Goal: Complete application form: Complete application form

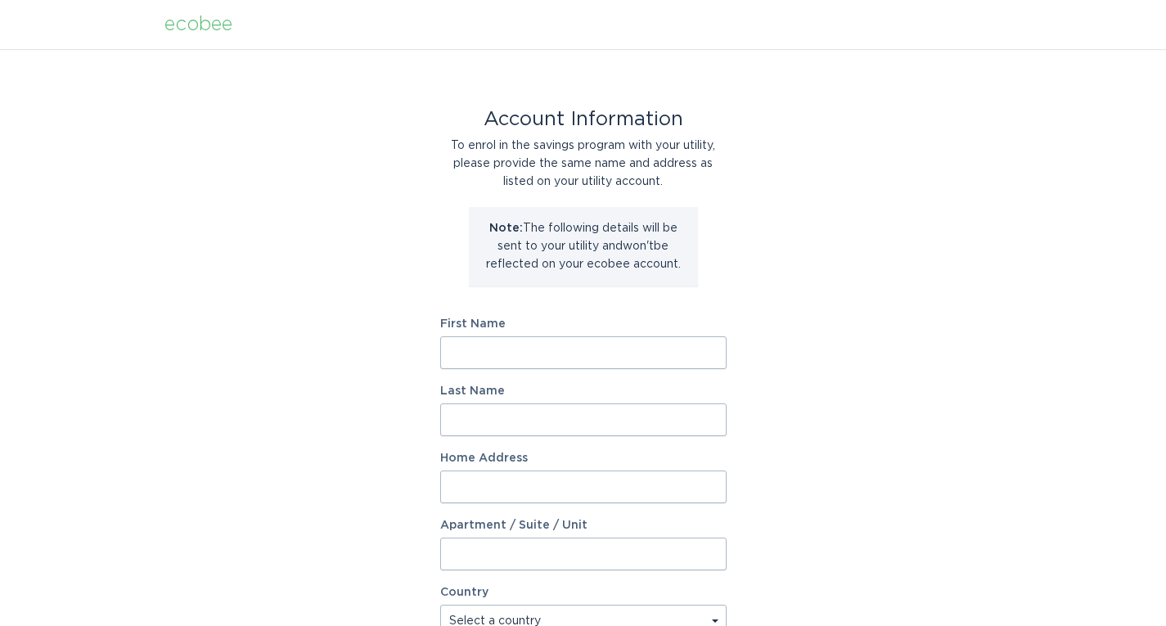
click at [551, 353] on input "First Name" at bounding box center [583, 352] width 286 height 33
type input "[PERSON_NAME]"
type input "Verma"
type input "729 Carmes Drive"
select select "US"
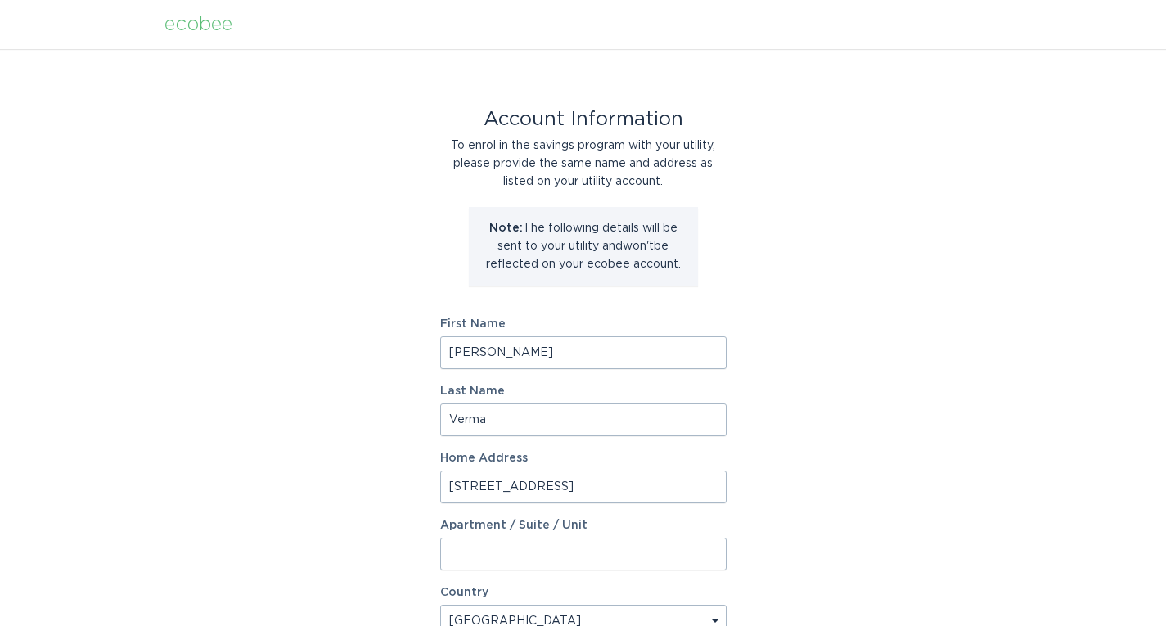
type input "Cumming"
type input "30041"
select select "GA"
click at [832, 394] on div "Account Information To enrol in the savings program with your utility, please p…" at bounding box center [583, 501] width 1166 height 904
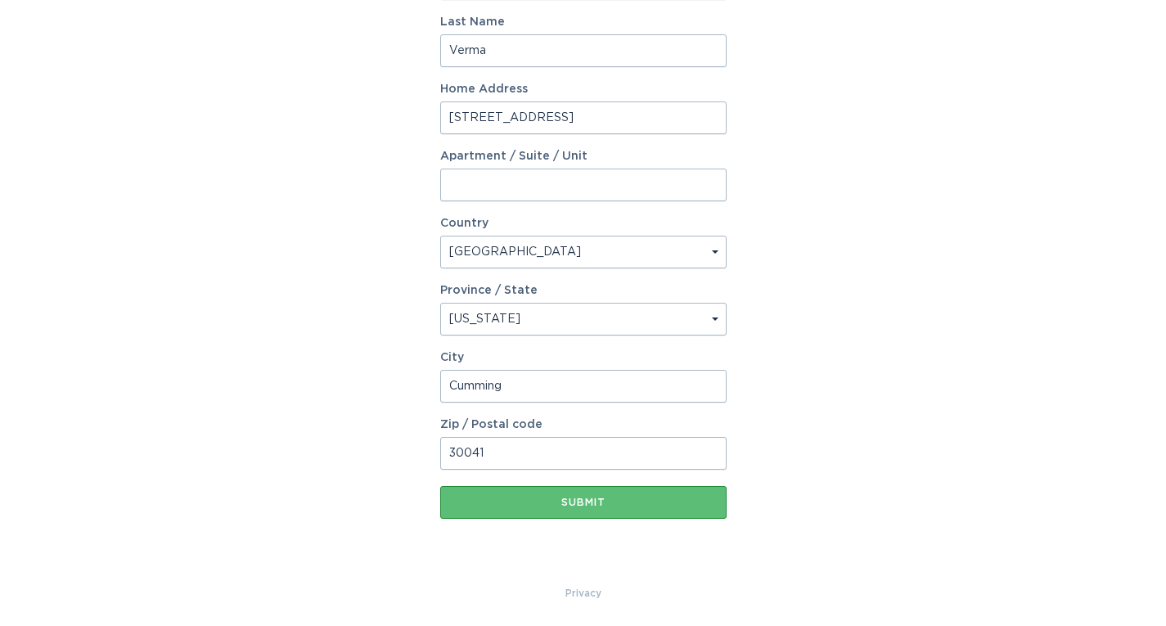
scroll to position [370, 0]
click at [594, 495] on button "Submit" at bounding box center [583, 501] width 286 height 33
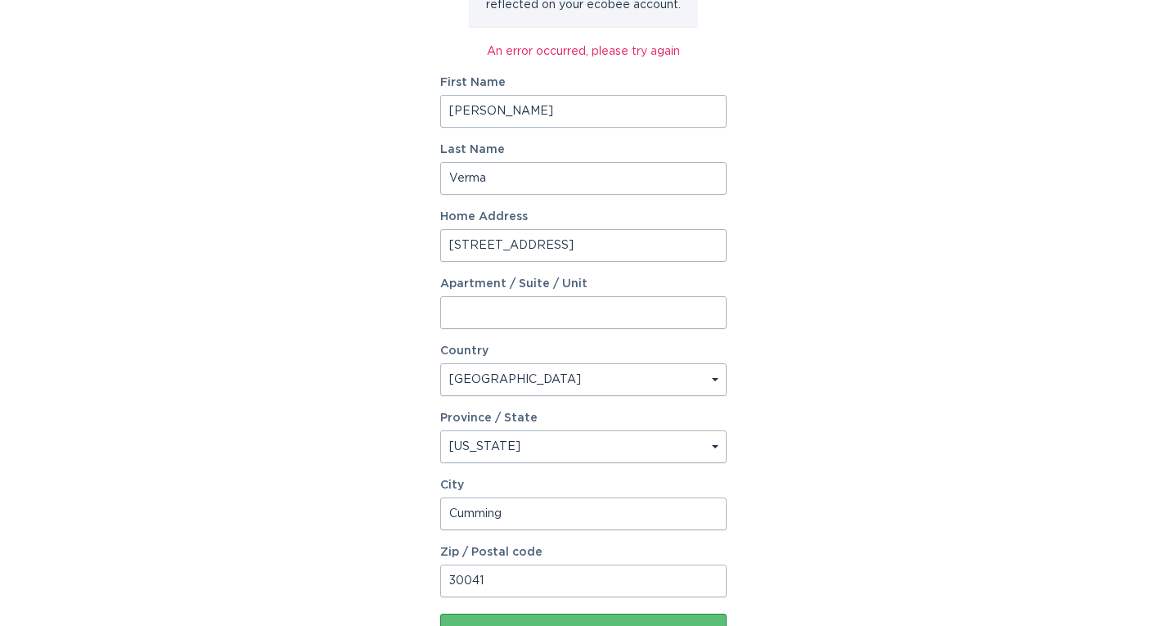
scroll to position [388, 0]
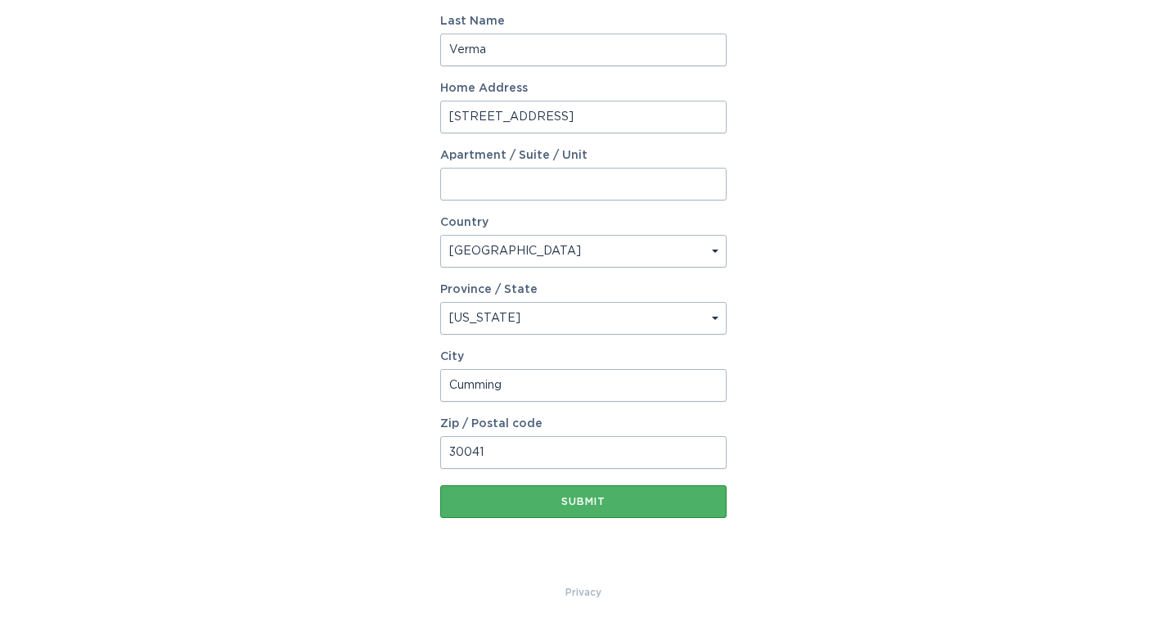
click at [569, 503] on div "Submit" at bounding box center [583, 502] width 270 height 10
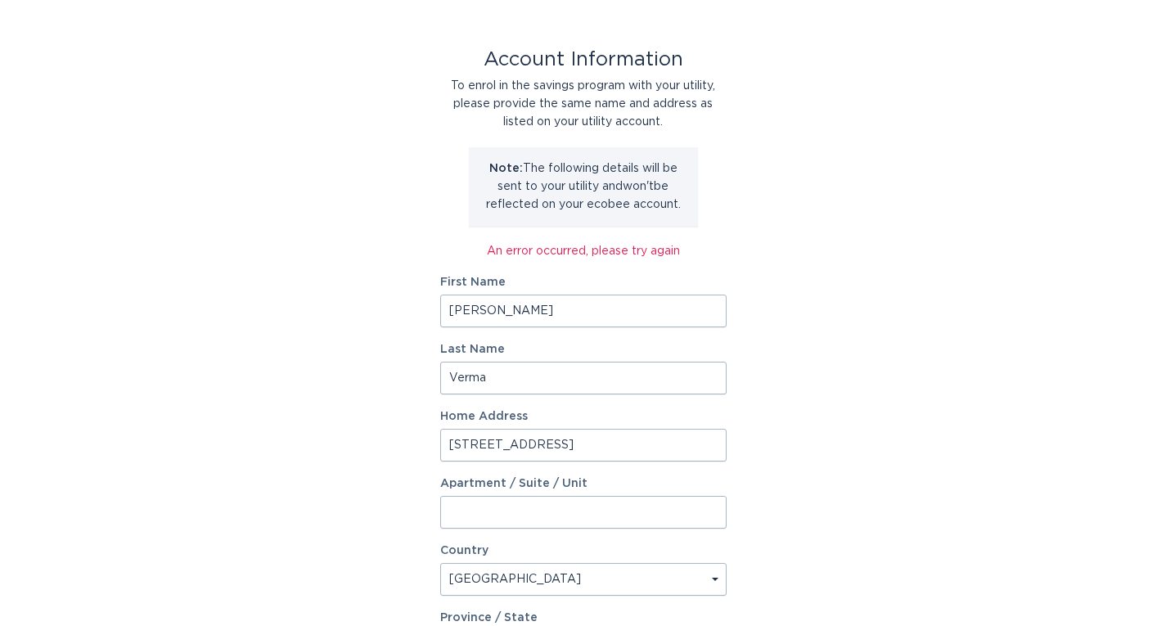
scroll to position [0, 0]
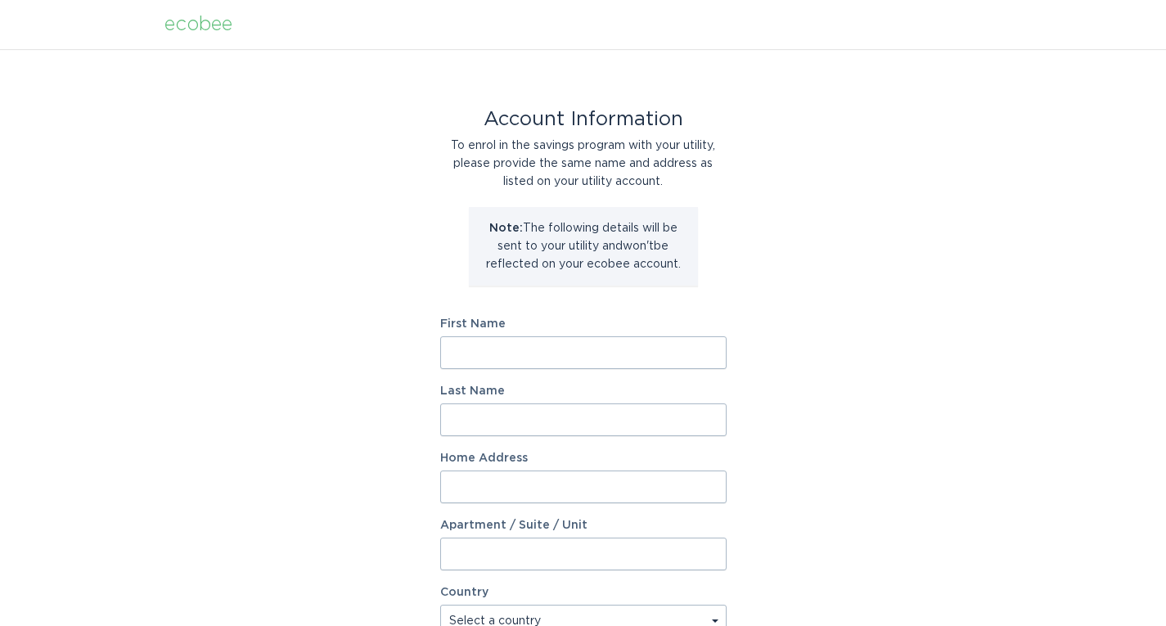
click at [479, 353] on input "First Name" at bounding box center [583, 352] width 286 height 33
type input "[PERSON_NAME]"
type input "Verma"
type input "729 Carmes Drive"
select select "US"
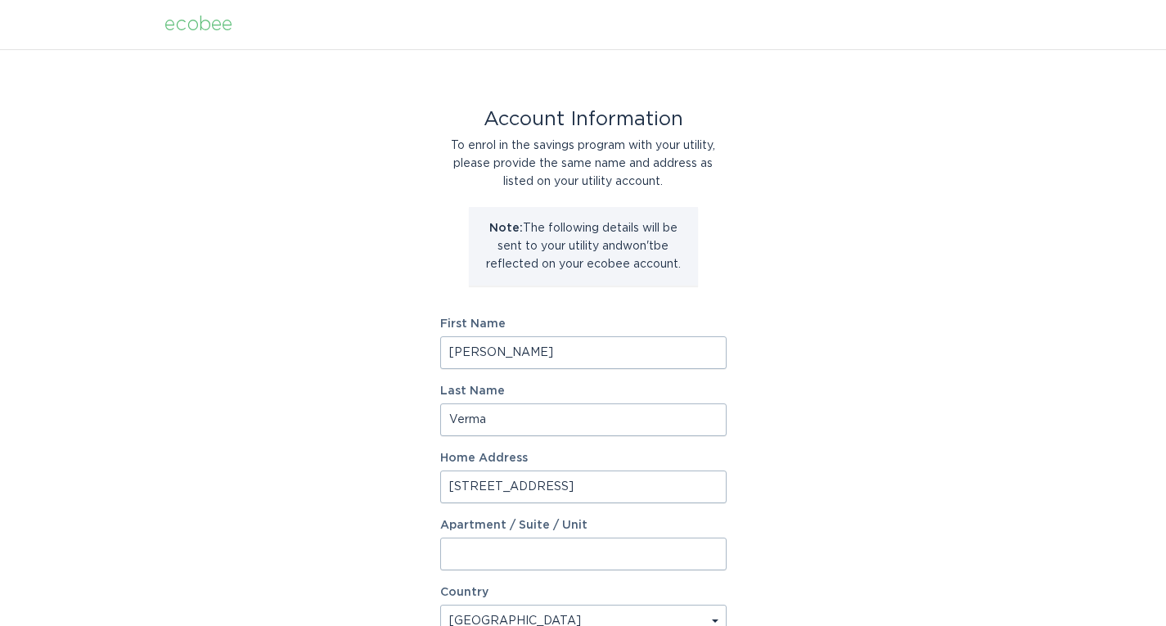
type input "Cumming"
type input "30041"
select select "GA"
click at [821, 414] on div "Account Information To enrol in the savings program with your utility, please p…" at bounding box center [583, 501] width 1166 height 904
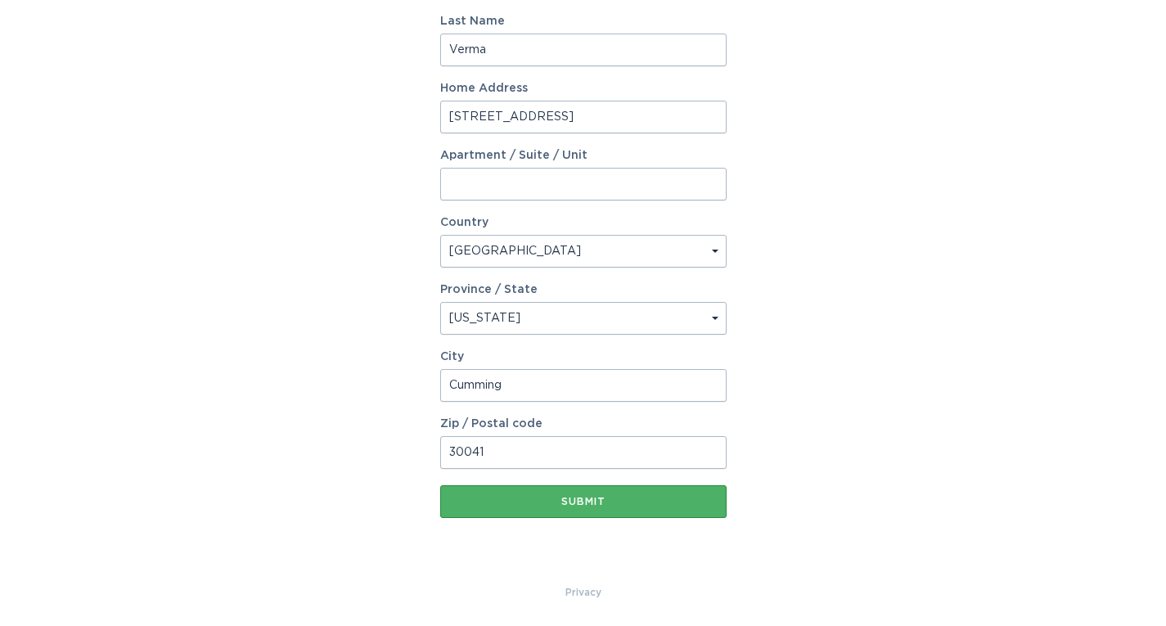
click at [554, 497] on div "Submit" at bounding box center [583, 502] width 270 height 10
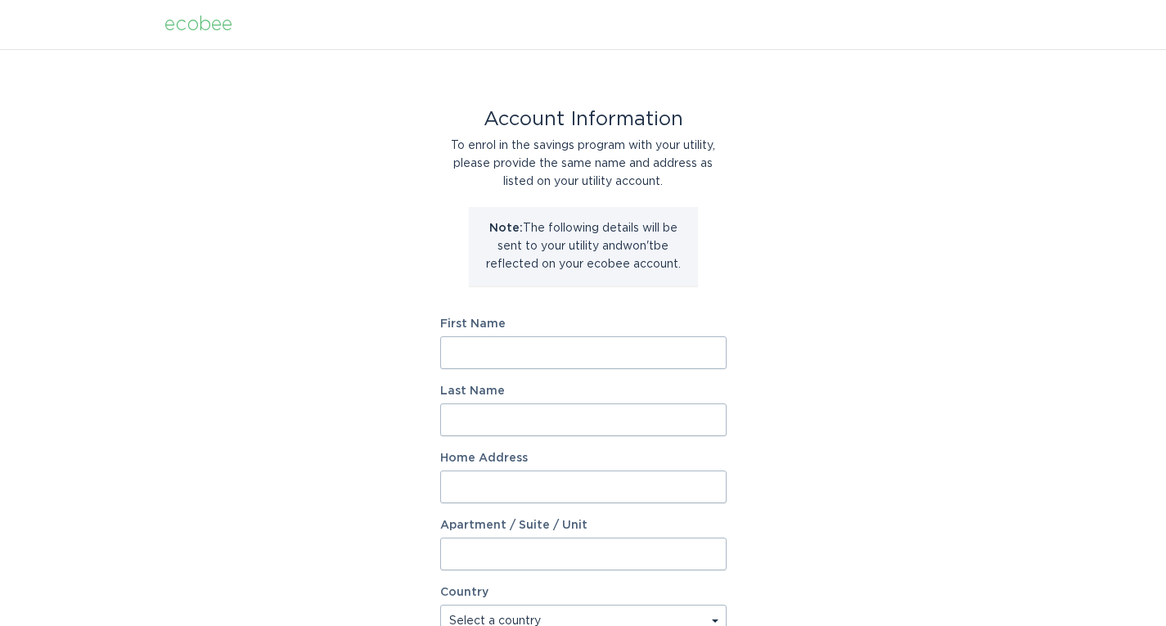
click at [497, 349] on input "First Name" at bounding box center [583, 352] width 286 height 33
type input "[PERSON_NAME]"
type input "Verma"
type input "729 Carmes Dr"
click at [810, 376] on div "Account Information To enrol in the savings program with your utility, please p…" at bounding box center [583, 501] width 1166 height 904
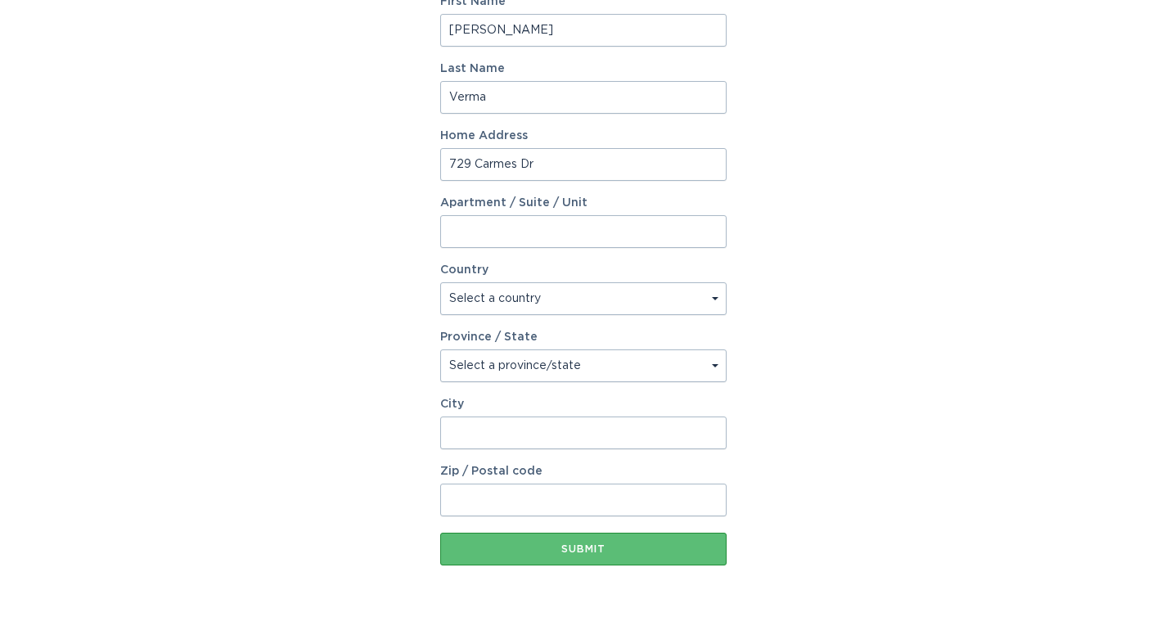
scroll to position [327, 0]
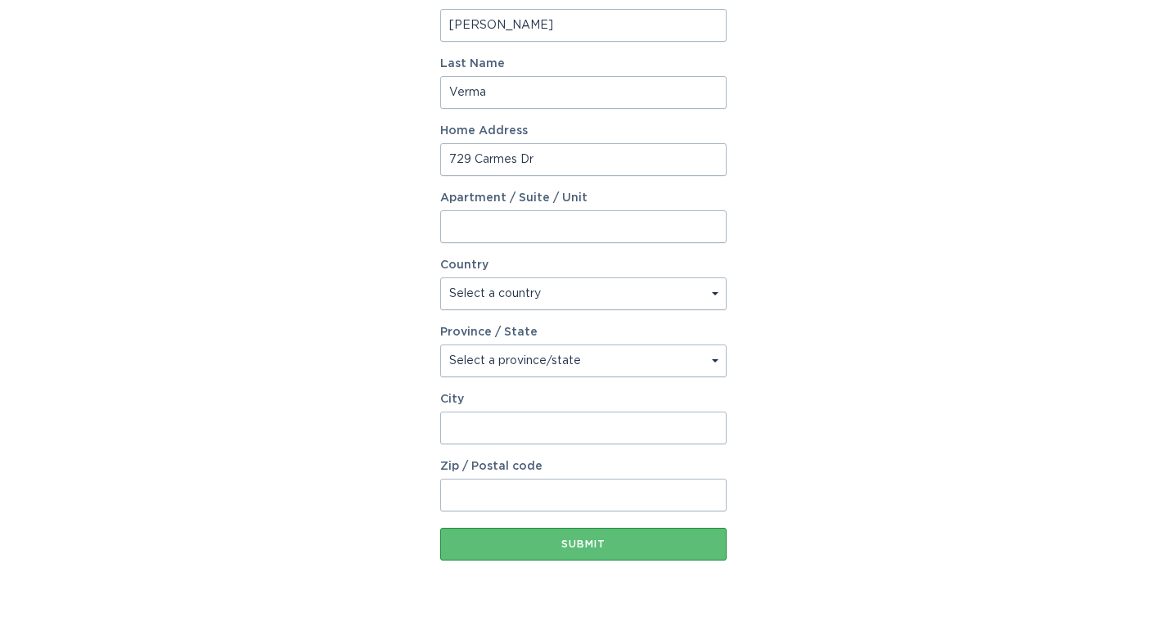
click at [522, 303] on select "Select a country [GEOGRAPHIC_DATA] [GEOGRAPHIC_DATA]" at bounding box center [583, 293] width 286 height 33
select select "US"
click at [440, 277] on select "Select a country [GEOGRAPHIC_DATA] [GEOGRAPHIC_DATA]" at bounding box center [583, 293] width 286 height 33
click at [496, 360] on select "Select a province/state [US_STATE] [US_STATE] [US_STATE] [US_STATE] [US_STATE] …" at bounding box center [583, 360] width 286 height 33
select select "GA"
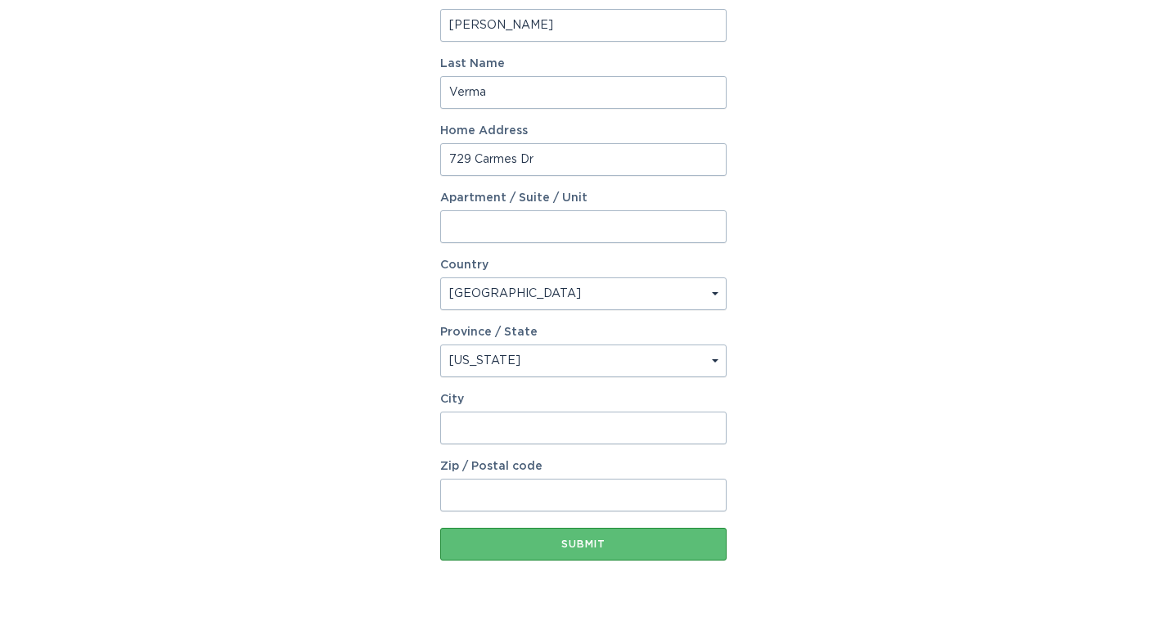
click at [440, 344] on select "Select a province/state [US_STATE] [US_STATE] [US_STATE] [US_STATE] [US_STATE] …" at bounding box center [583, 360] width 286 height 33
click at [543, 423] on input "City" at bounding box center [583, 428] width 286 height 33
type input "30041"
click at [458, 430] on input "30041" at bounding box center [583, 428] width 286 height 33
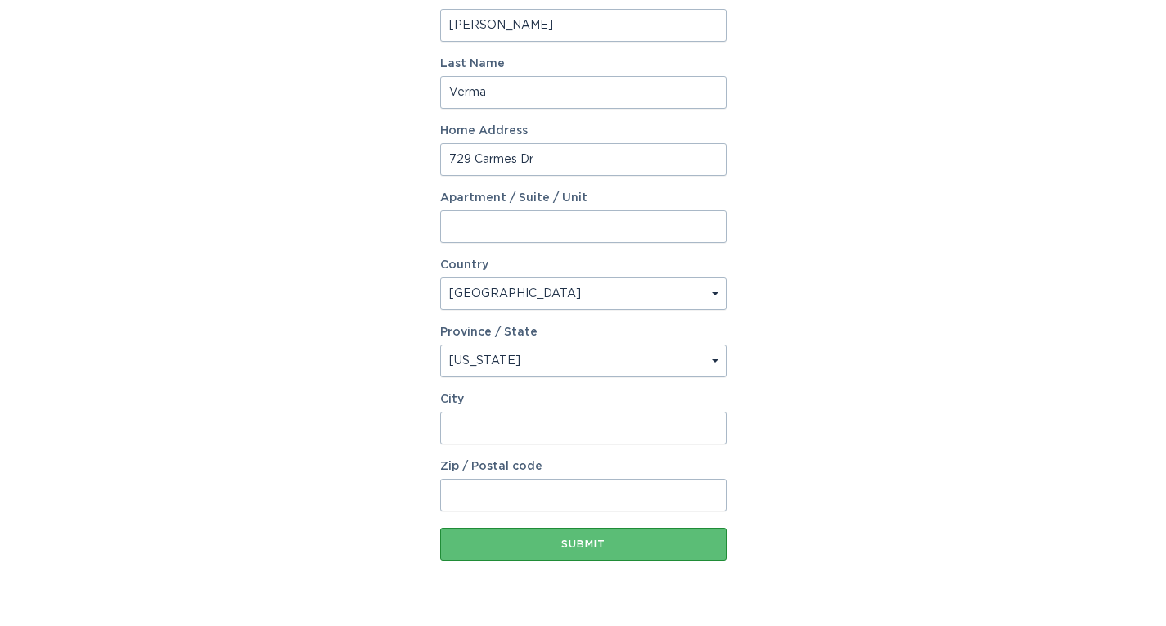
click at [458, 492] on input "Zip / Postal code" at bounding box center [583, 495] width 286 height 33
paste input "30041"
type input "30041"
click at [461, 423] on input "City" at bounding box center [583, 428] width 286 height 33
type input "Cumming"
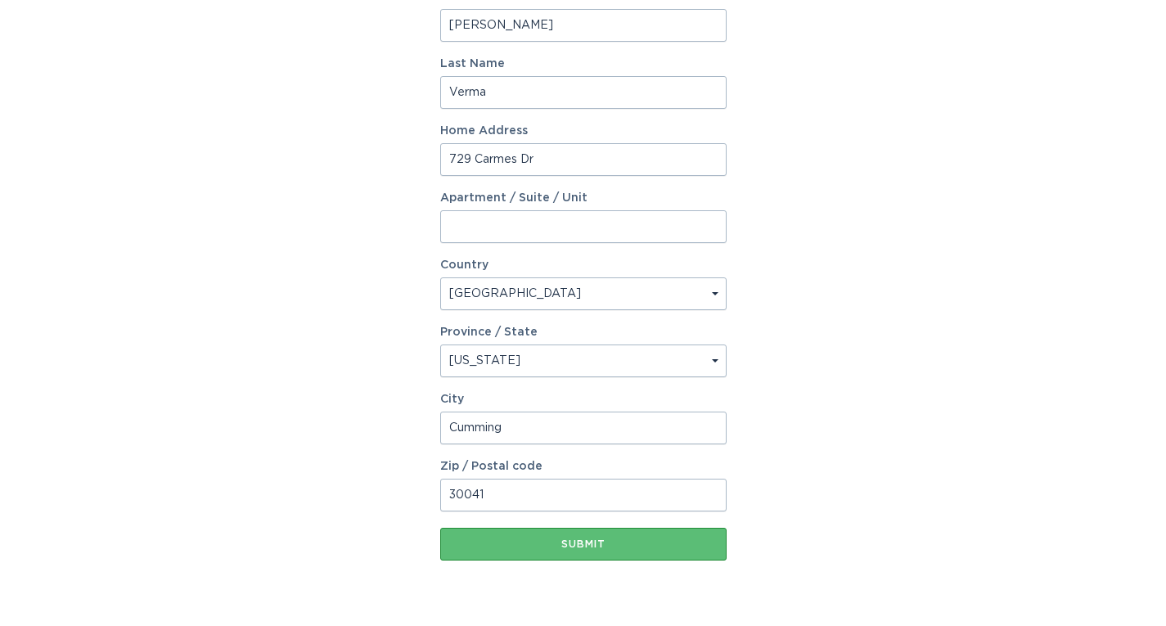
click at [931, 421] on div "Account Information To enrol in the savings program with your utility, please p…" at bounding box center [583, 174] width 1166 height 904
click at [574, 551] on button "Submit" at bounding box center [583, 544] width 286 height 33
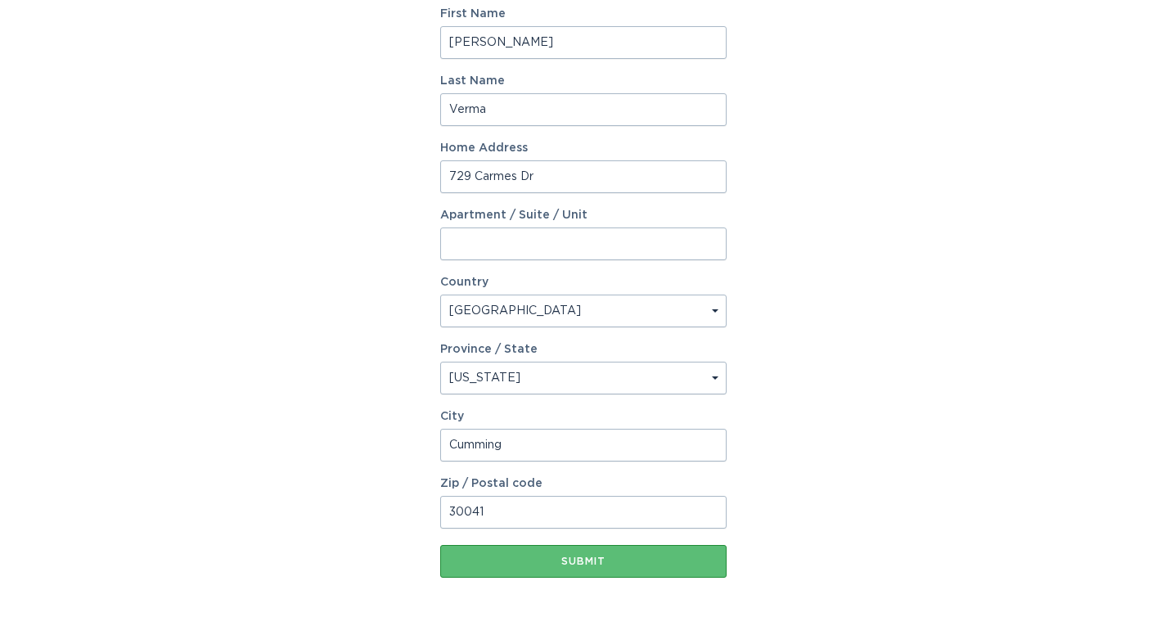
scroll to position [0, 0]
